Goal: Find specific page/section: Find specific page/section

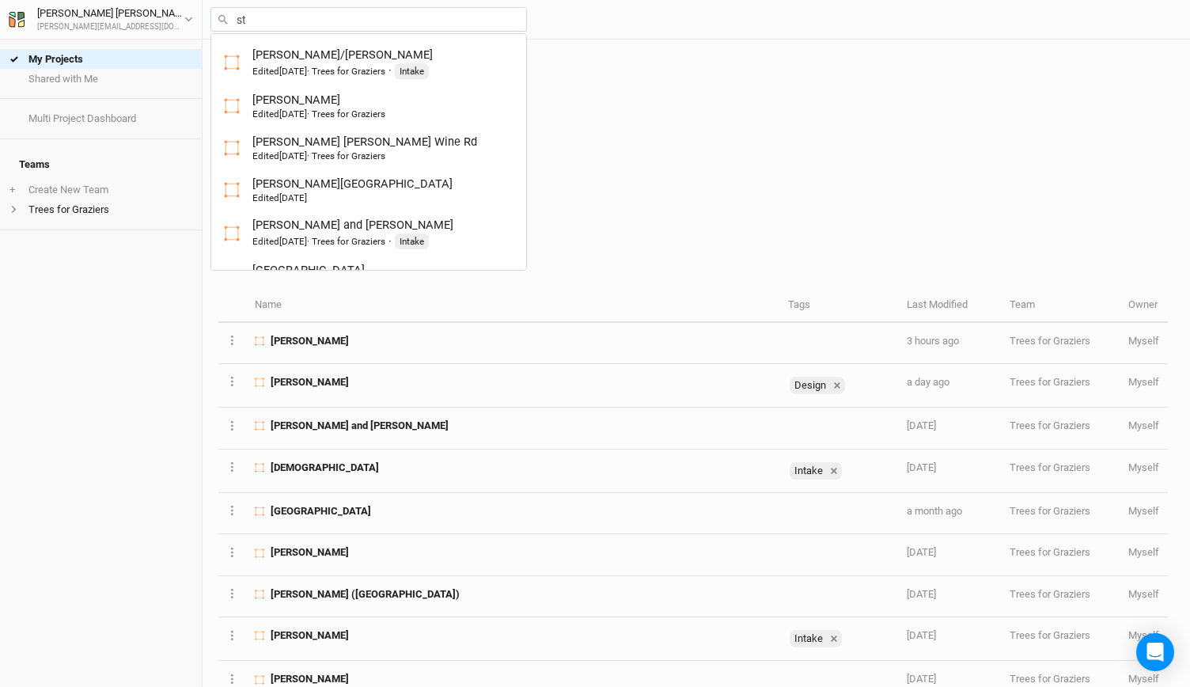
type input "ste"
type input "[PERSON_NAME]"
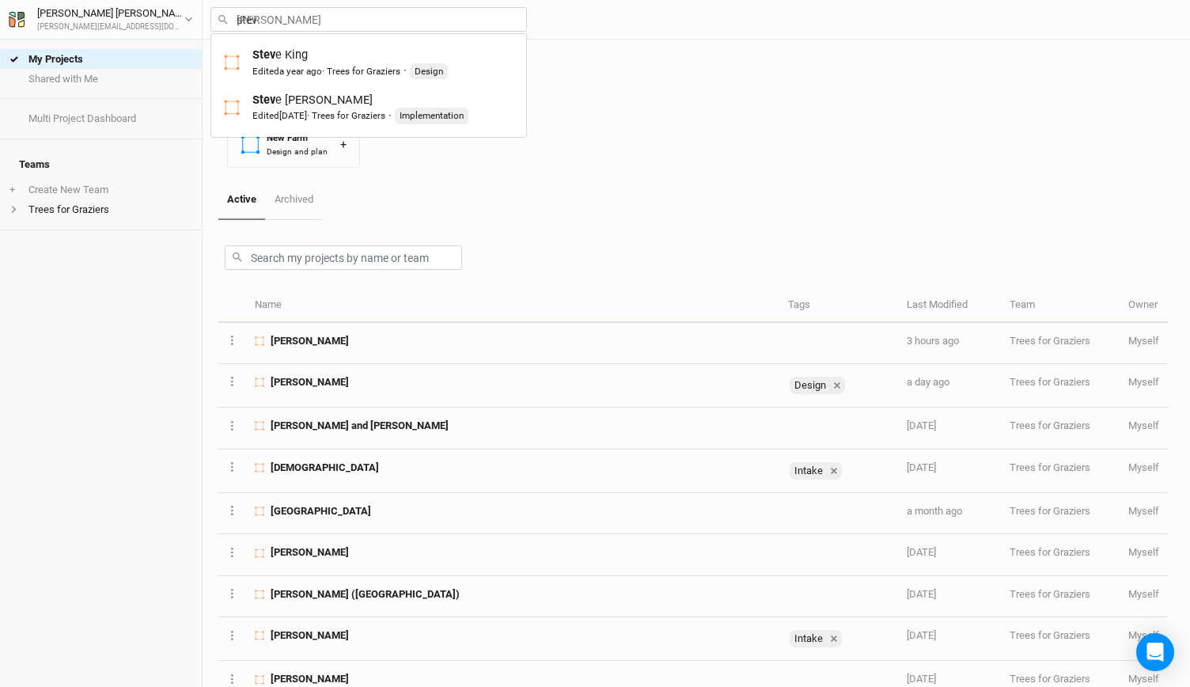
type input "[PERSON_NAME]"
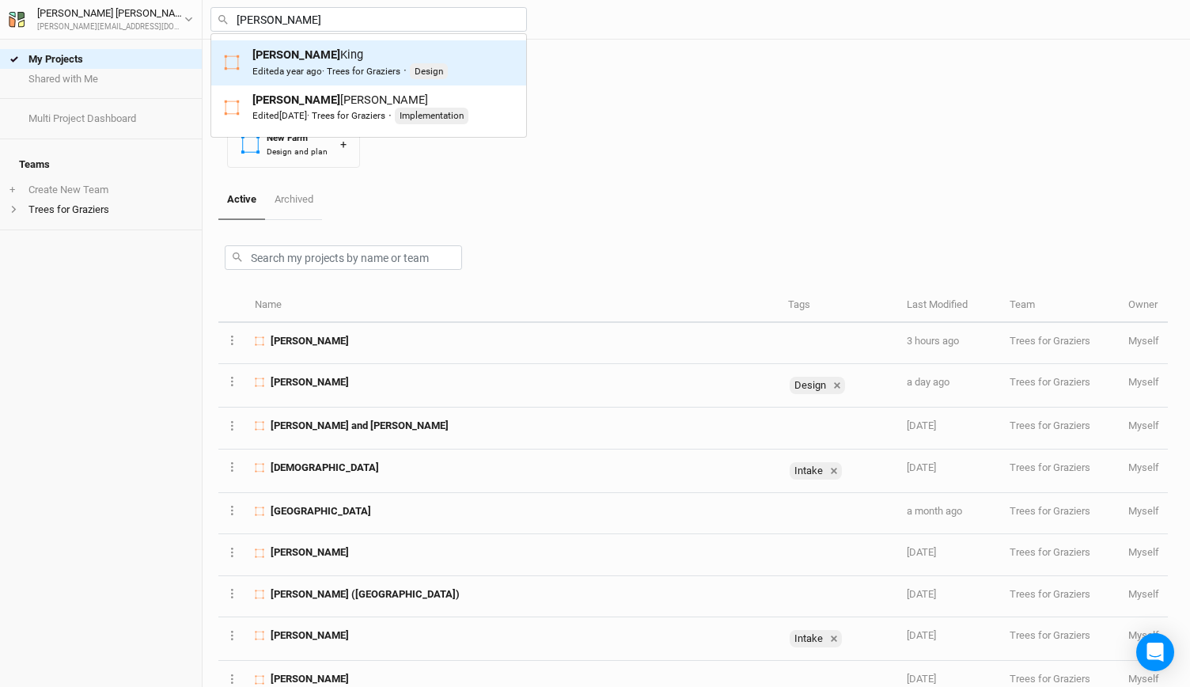
click at [280, 62] on div "[PERSON_NAME] Edited a year ago · Trees for [PERSON_NAME] · Design" at bounding box center [349, 63] width 195 height 32
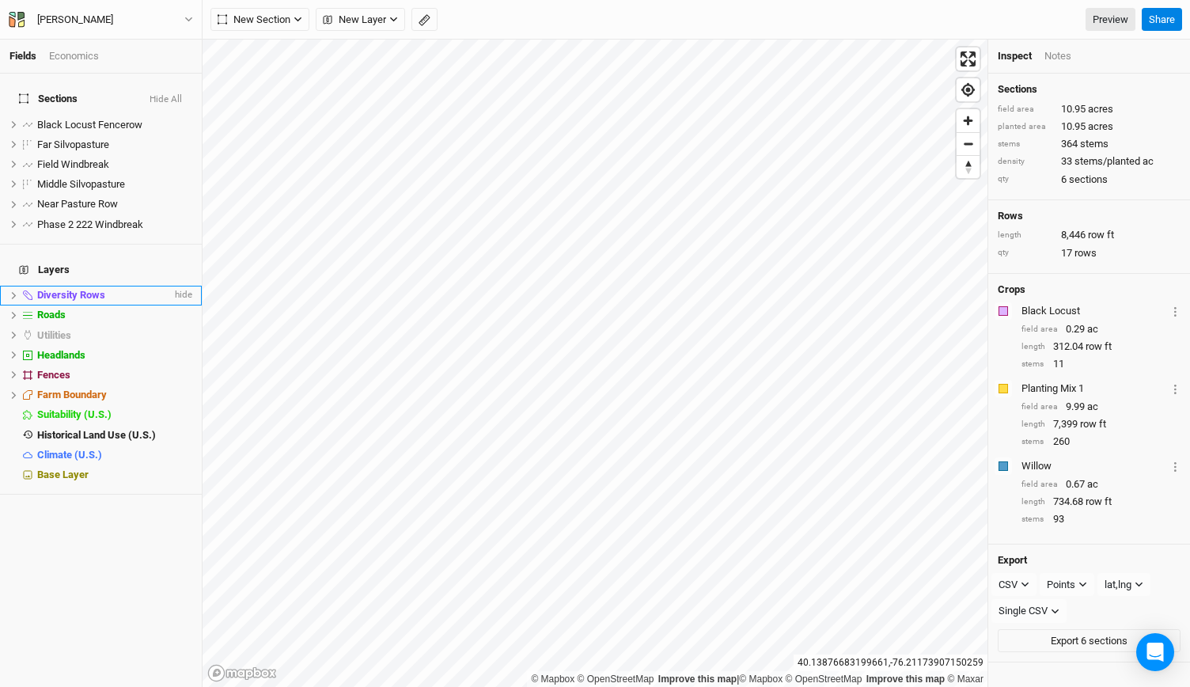
click at [78, 289] on span "Diversity Rows" at bounding box center [71, 295] width 68 height 12
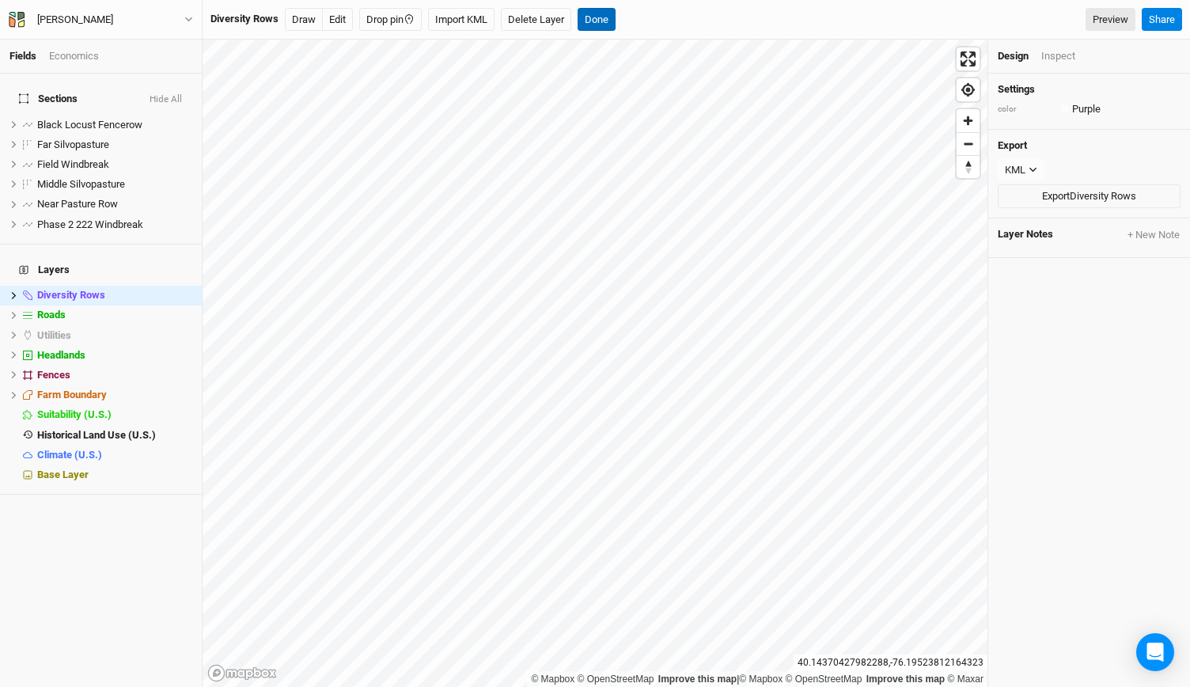
click at [595, 17] on button "Done" at bounding box center [597, 20] width 38 height 24
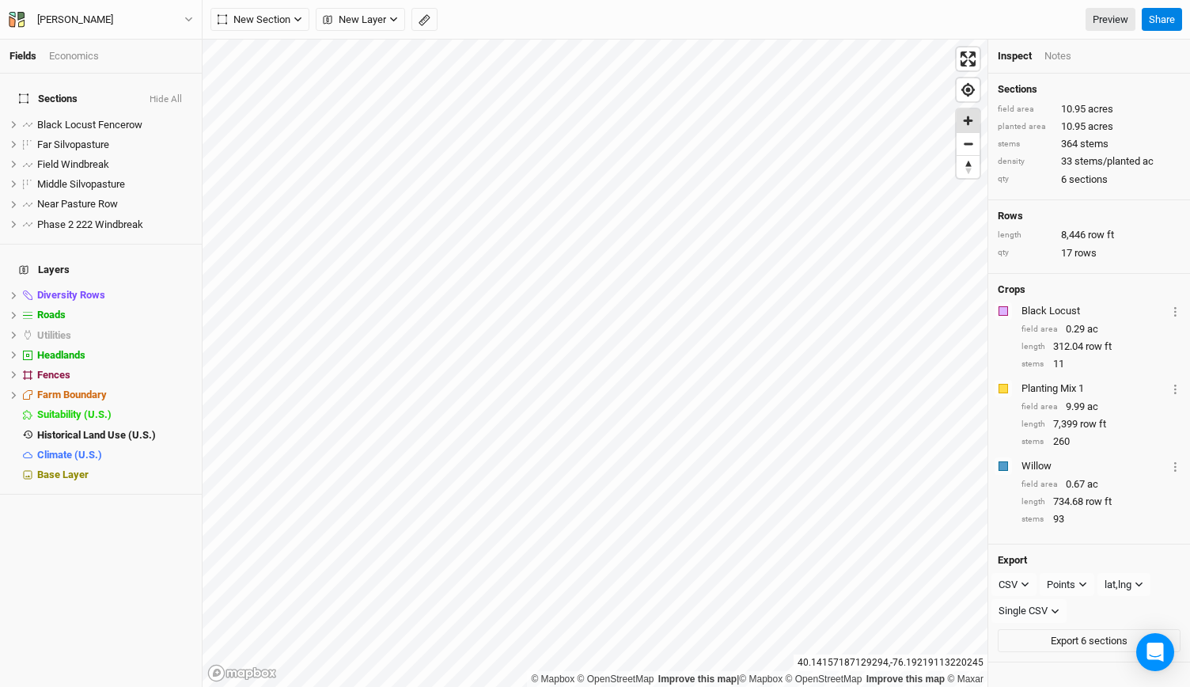
click at [973, 121] on span "Zoom in" at bounding box center [968, 120] width 23 height 23
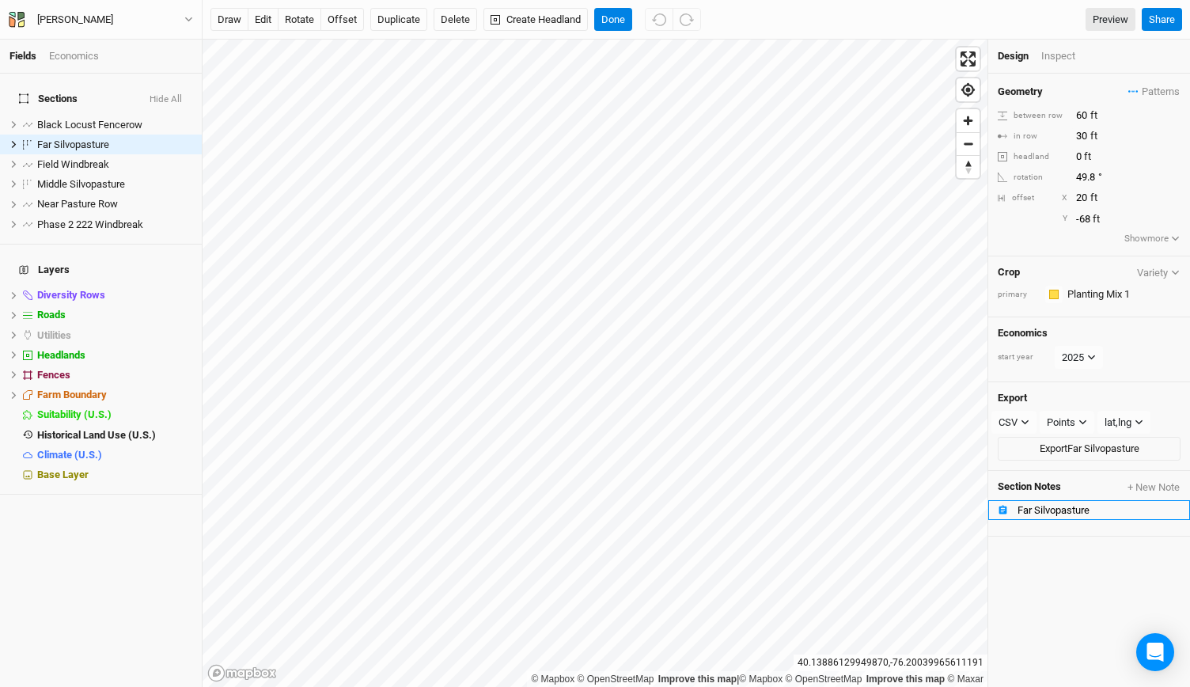
click at [1021, 500] on li "Far Silvopasture" at bounding box center [1089, 510] width 202 height 20
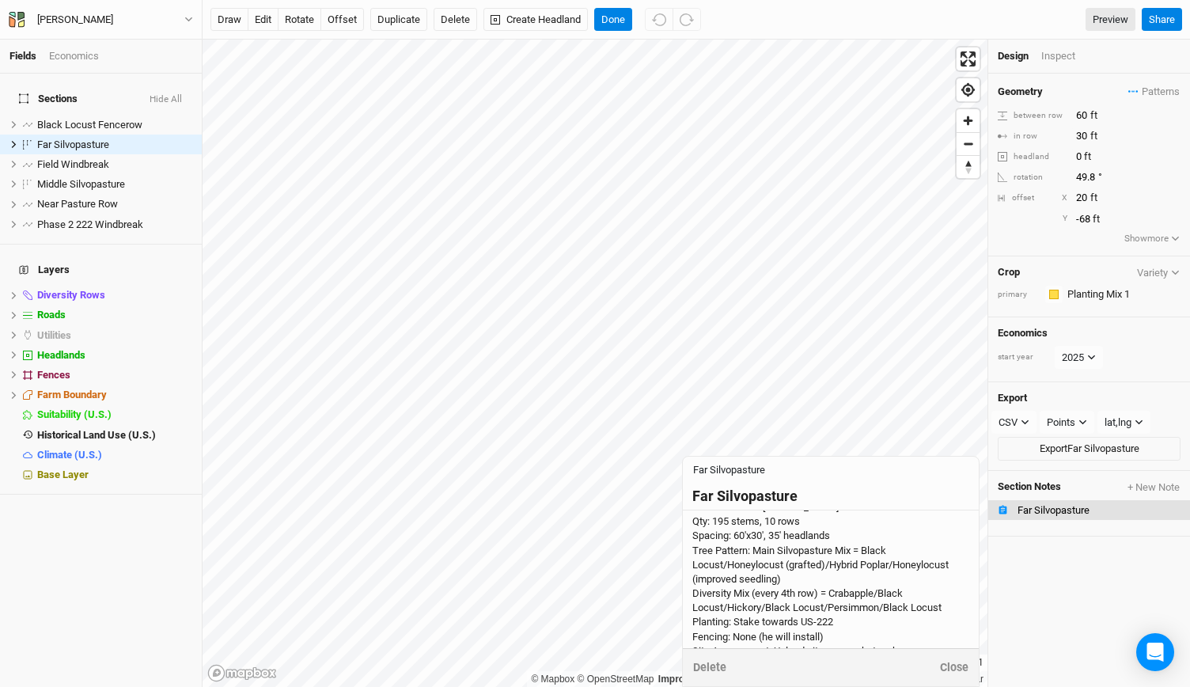
scroll to position [18, 0]
click at [603, 11] on button "Done" at bounding box center [613, 20] width 38 height 24
